Goal: Find specific page/section: Find specific page/section

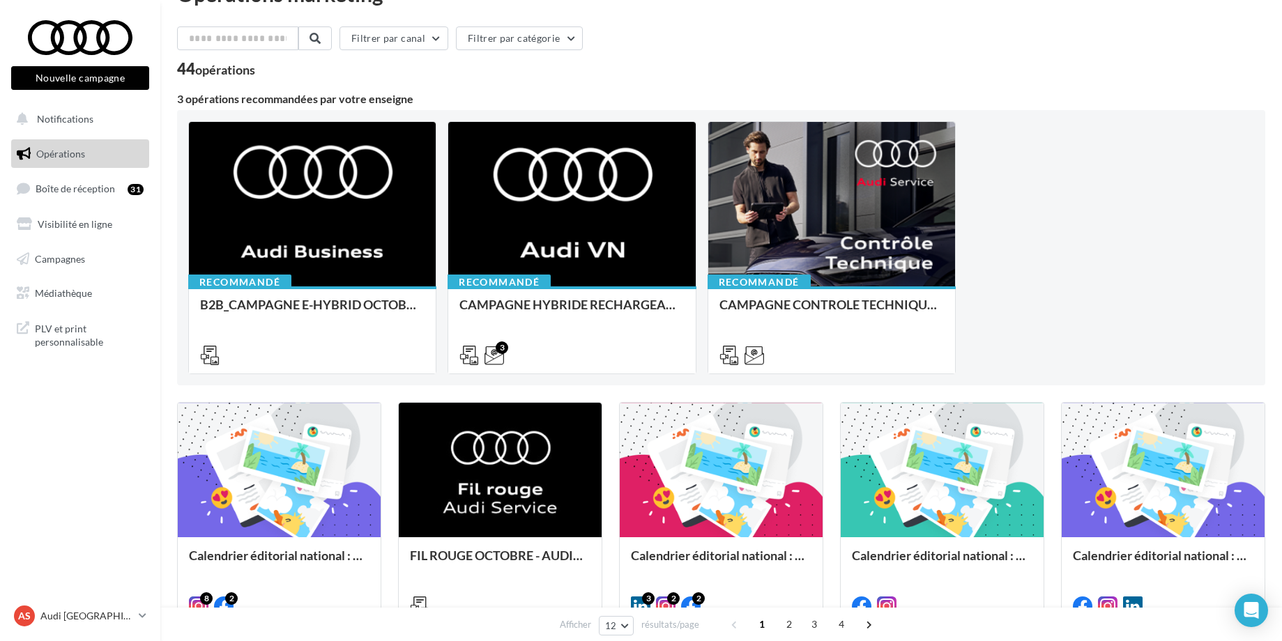
scroll to position [38, 0]
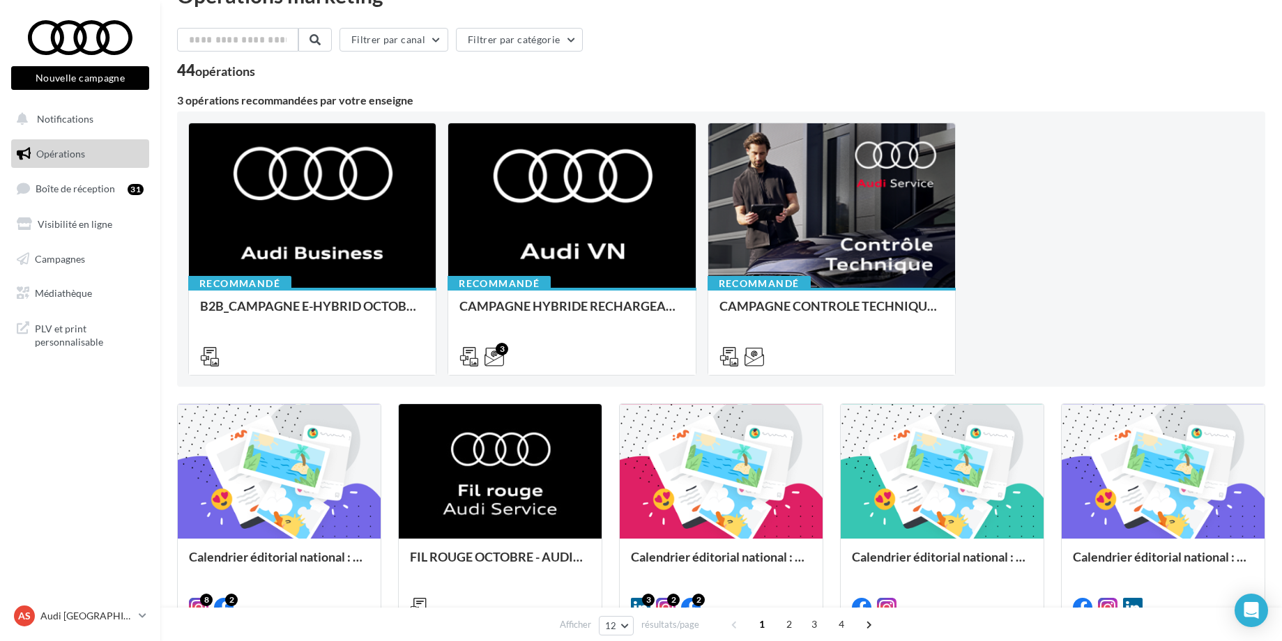
drag, startPoint x: 179, startPoint y: 72, endPoint x: 276, endPoint y: 73, distance: 96.9
click at [276, 74] on div "44 opérations" at bounding box center [721, 72] width 1088 height 18
click at [259, 74] on div "44 opérations" at bounding box center [721, 72] width 1088 height 18
drag, startPoint x: 259, startPoint y: 74, endPoint x: 178, endPoint y: 74, distance: 80.1
click at [178, 74] on div "44 opérations" at bounding box center [721, 72] width 1088 height 18
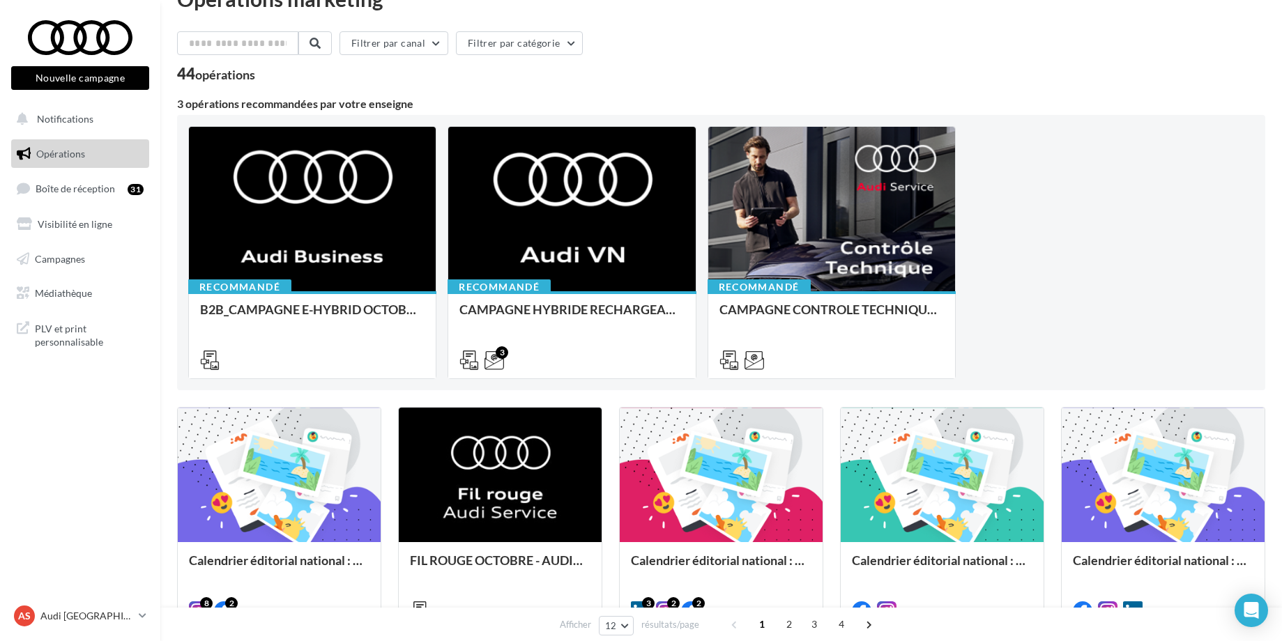
scroll to position [0, 0]
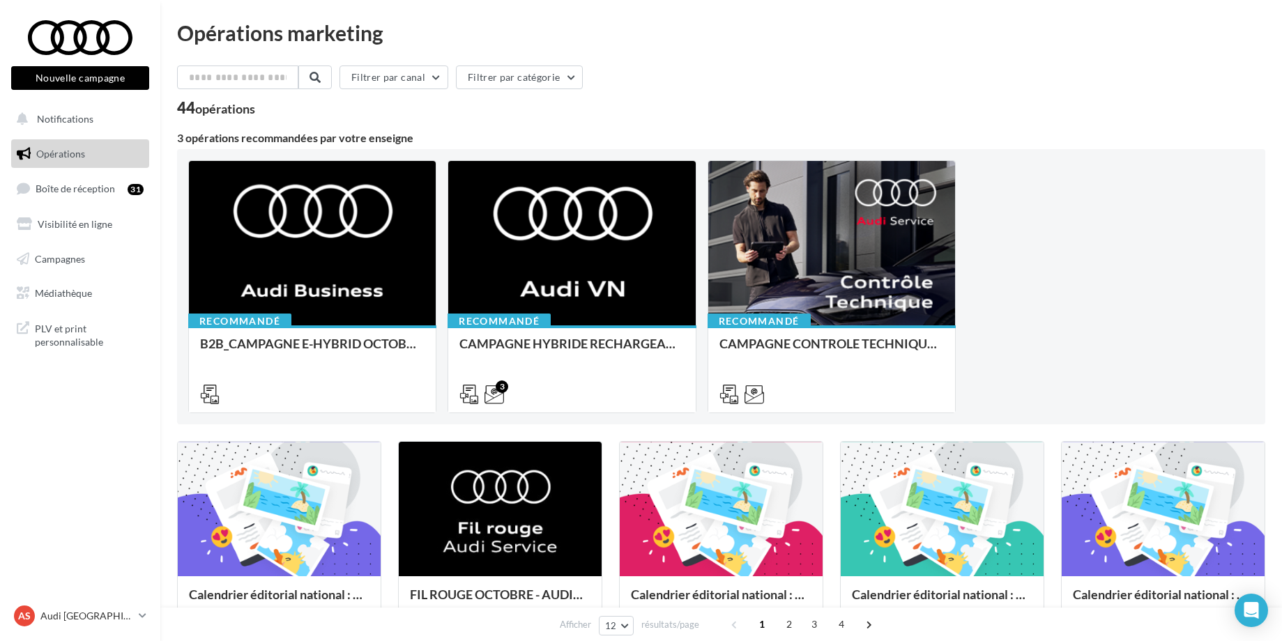
click at [178, 109] on div "44 opérations" at bounding box center [216, 107] width 78 height 15
drag, startPoint x: 178, startPoint y: 109, endPoint x: 417, endPoint y: 137, distance: 240.7
click at [417, 137] on div "Filtrer par canal Filtrer par catégorie 44 opérations 3 opérations recommandées…" at bounding box center [721, 628] width 1088 height 1124
click at [180, 112] on div "44 opérations" at bounding box center [216, 107] width 78 height 15
drag, startPoint x: 180, startPoint y: 110, endPoint x: 408, endPoint y: 146, distance: 230.1
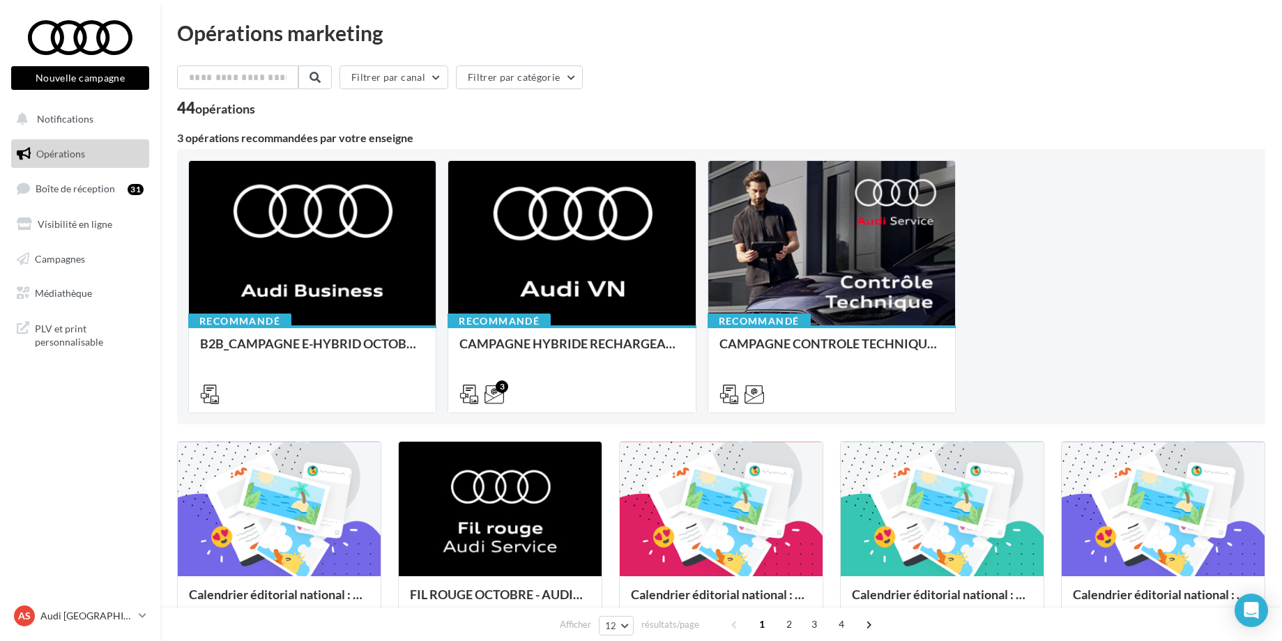
click at [408, 146] on div "Filtrer par canal Filtrer par catégorie 44 opérations 3 opérations recommandées…" at bounding box center [721, 628] width 1088 height 1124
click at [175, 112] on div "Opérations marketing Filtrer par canal Filtrer par catégorie 44 opérations 3 op…" at bounding box center [720, 611] width 1121 height 1178
drag, startPoint x: 176, startPoint y: 111, endPoint x: 408, endPoint y: 136, distance: 233.4
click at [408, 136] on div "Opérations marketing Filtrer par canal Filtrer par catégorie 44 opérations 3 op…" at bounding box center [720, 611] width 1121 height 1178
click at [410, 136] on div "3 opérations recommandées par votre enseigne" at bounding box center [721, 137] width 1088 height 11
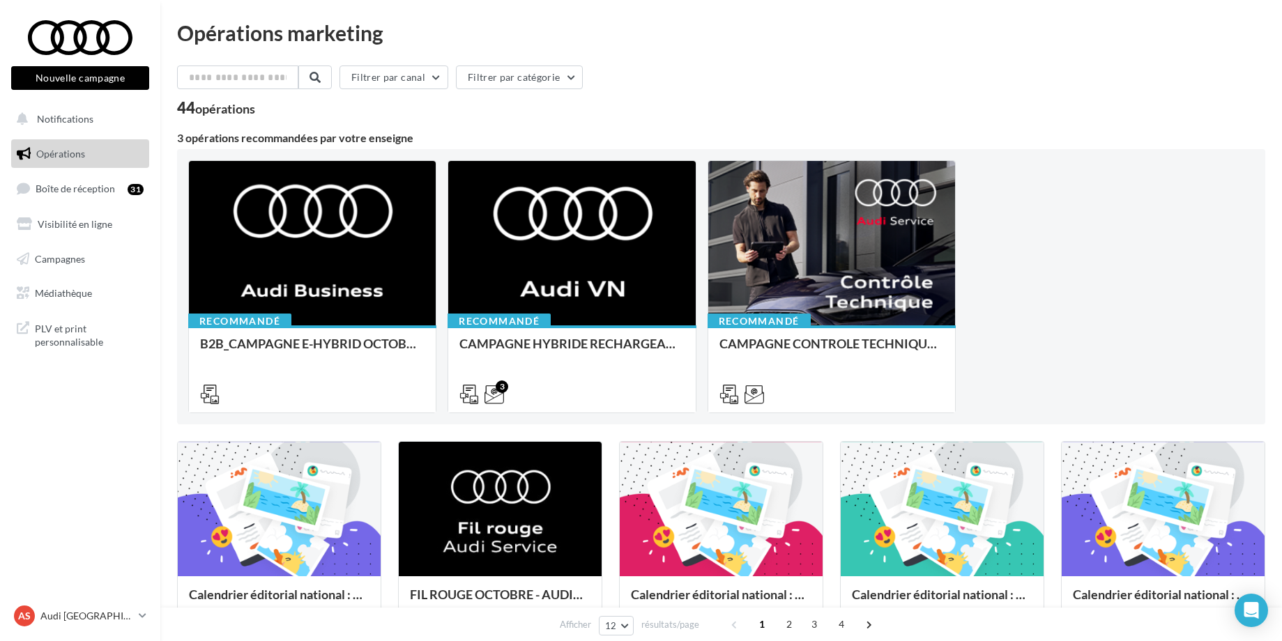
drag, startPoint x: 410, startPoint y: 136, endPoint x: 174, endPoint y: 100, distance: 238.9
click at [174, 101] on div "Opérations marketing Filtrer par canal Filtrer par catégorie 44 opérations 3 op…" at bounding box center [720, 611] width 1121 height 1178
click at [180, 112] on div "44 opérations" at bounding box center [216, 107] width 78 height 15
drag, startPoint x: 180, startPoint y: 112, endPoint x: 429, endPoint y: 146, distance: 251.1
click at [429, 146] on div "Filtrer par canal Filtrer par catégorie 44 opérations 3 opérations recommandées…" at bounding box center [721, 628] width 1088 height 1124
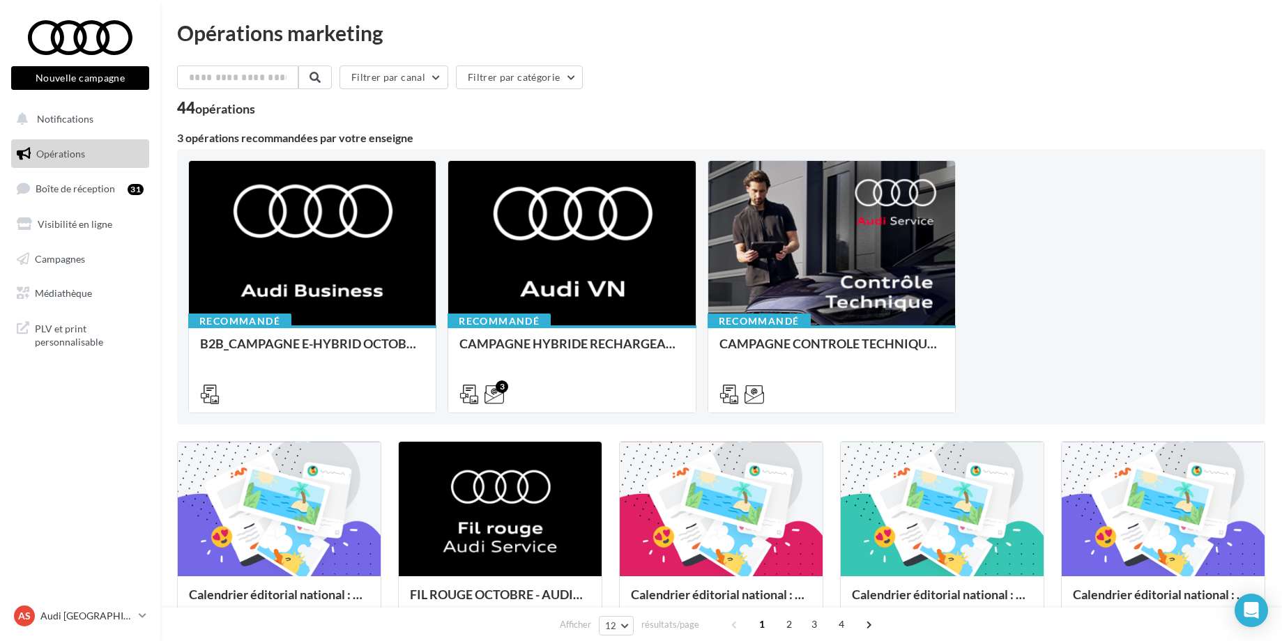
click at [181, 111] on div "44 opérations" at bounding box center [216, 107] width 78 height 15
